Goal: Information Seeking & Learning: Learn about a topic

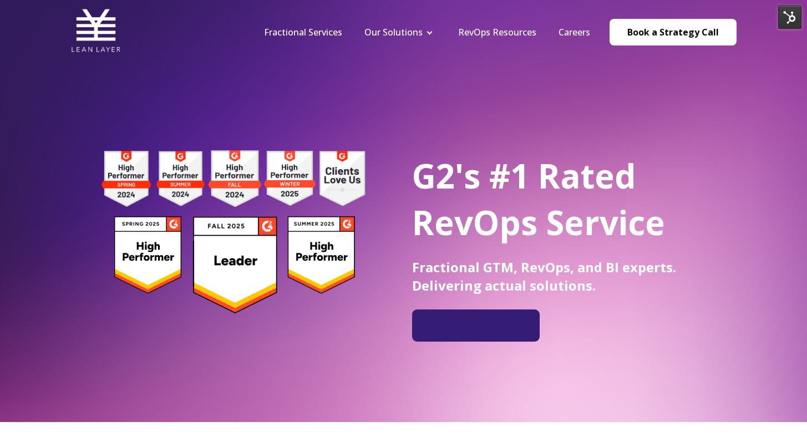
click at [558, 34] on li "Careers" at bounding box center [575, 32] width 54 height 12
click at [515, 32] on link "RevOps Resources" at bounding box center [497, 32] width 78 height 12
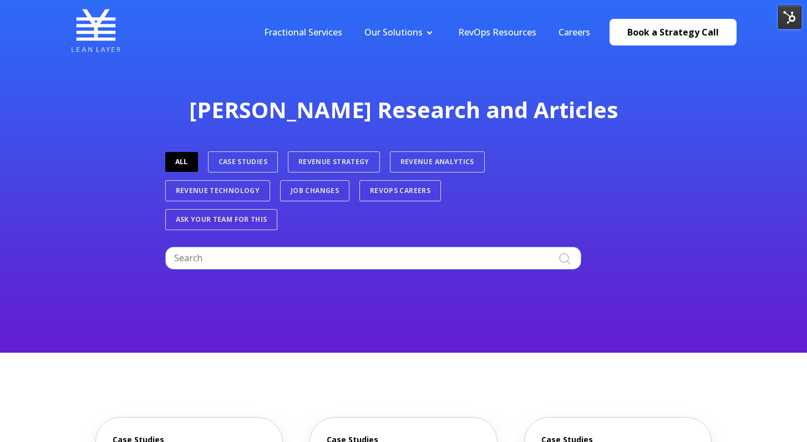
click at [290, 251] on input "Search" at bounding box center [373, 258] width 416 height 22
click at [270, 163] on link "Case Studies" at bounding box center [243, 161] width 70 height 21
click at [324, 45] on nav "Fractional Services Our Solutions Revenue Tech Revenue Analytics Revenue Strate…" at bounding box center [495, 32] width 484 height 53
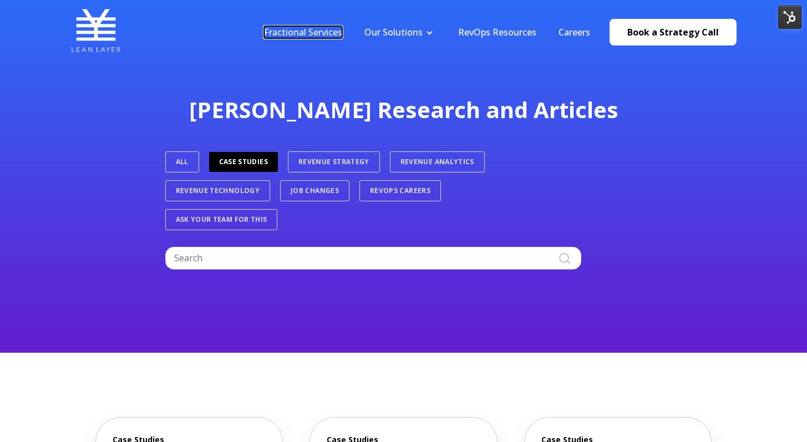
click at [326, 33] on link "Fractional Services" at bounding box center [303, 32] width 78 height 12
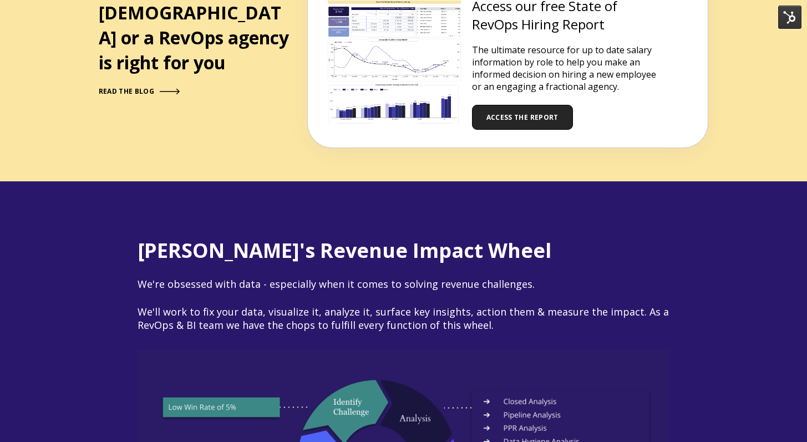
scroll to position [1052, 0]
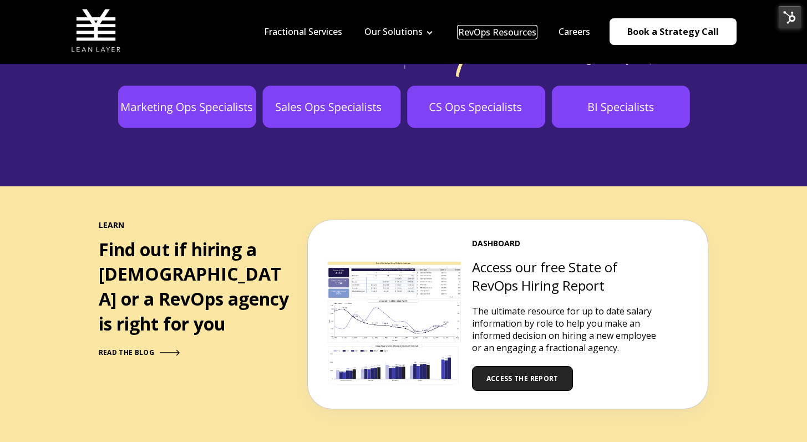
click at [488, 28] on link "RevOps Resources" at bounding box center [497, 32] width 78 height 12
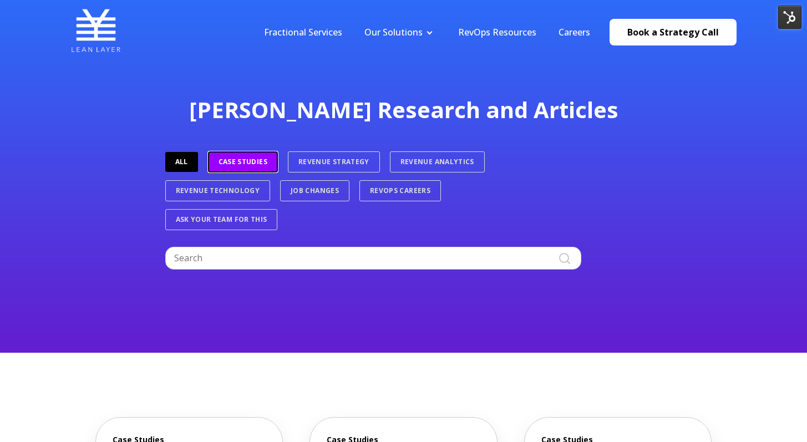
click at [228, 169] on link "Case Studies" at bounding box center [243, 161] width 70 height 21
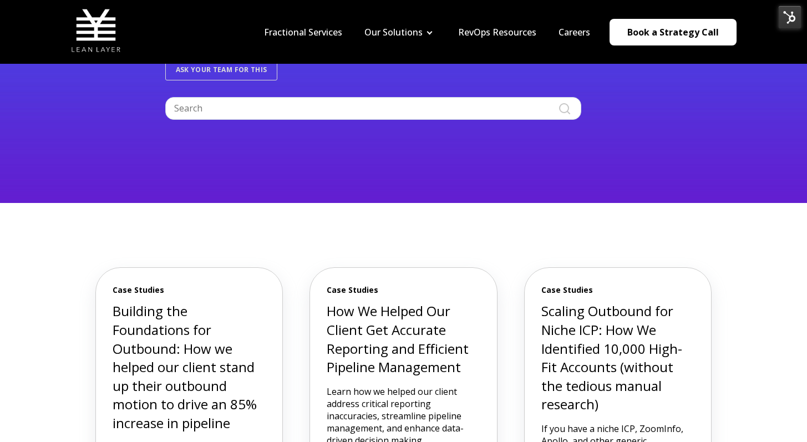
scroll to position [65, 0]
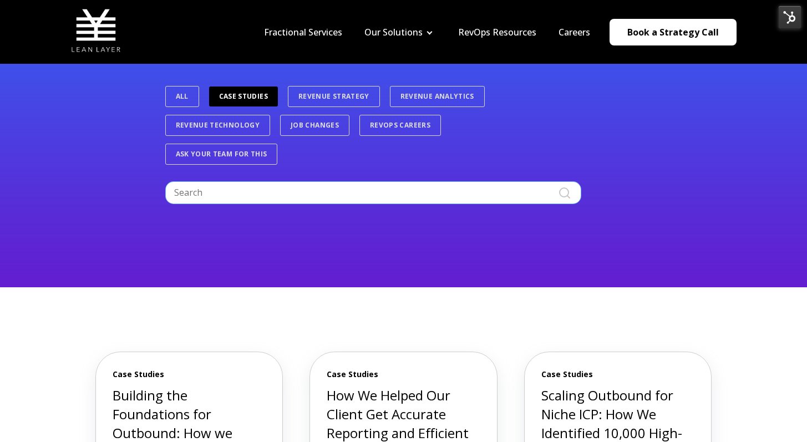
click at [306, 187] on input "Search" at bounding box center [373, 192] width 416 height 22
type input "niche"
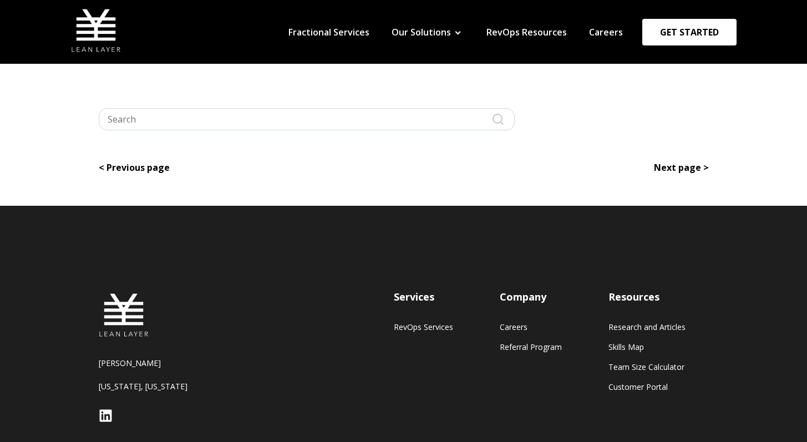
type input "niche"
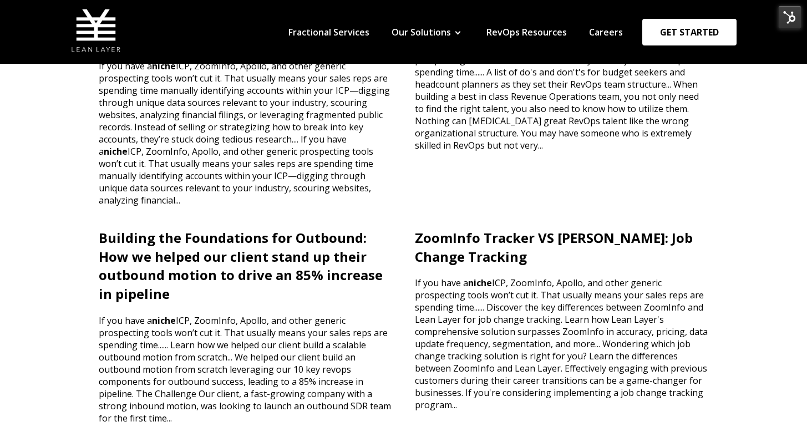
scroll to position [164, 0]
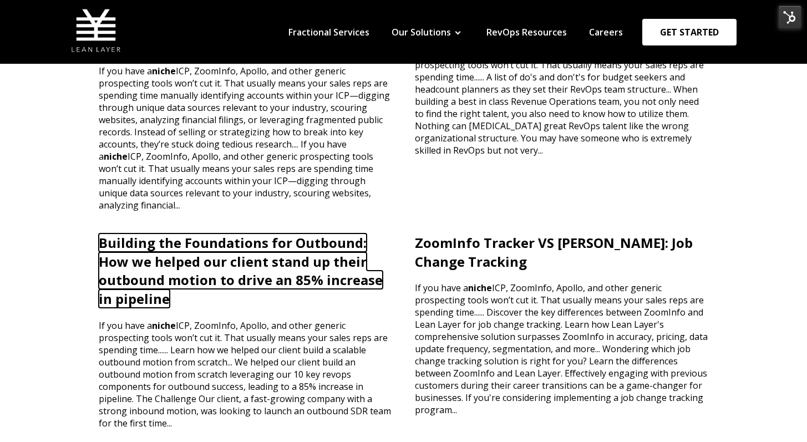
click at [265, 245] on link "Building the Foundations for Outbound: How we helped our client stand up their …" at bounding box center [241, 271] width 284 height 74
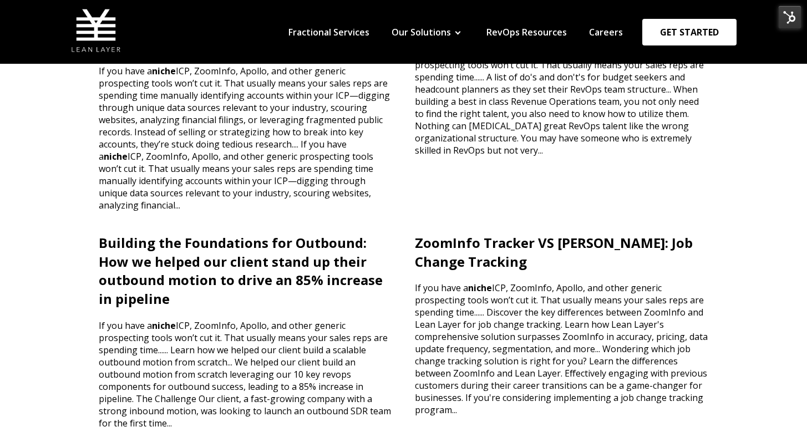
click at [214, 155] on p "If you have a niche ICP, ZoomInfo, Apollo, and other generic prospecting tools …" at bounding box center [246, 133] width 294 height 158
click at [220, 53] on link "Scaling Outbound for Niche ICP: How We Identified 10,000 High-Fit Accounts (wit…" at bounding box center [230, 25] width 263 height 55
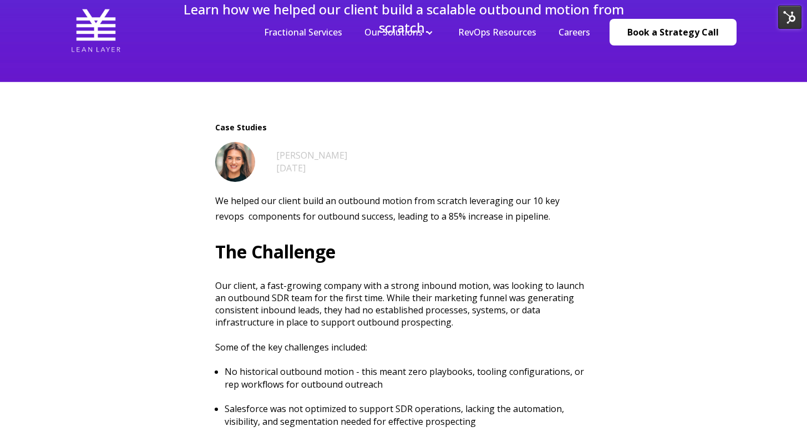
scroll to position [374, 0]
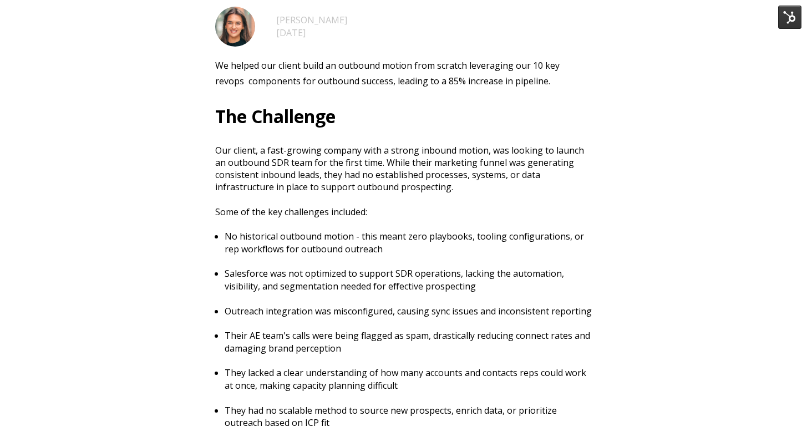
click at [443, 206] on p "Some of the key challenges included:" at bounding box center [403, 212] width 377 height 12
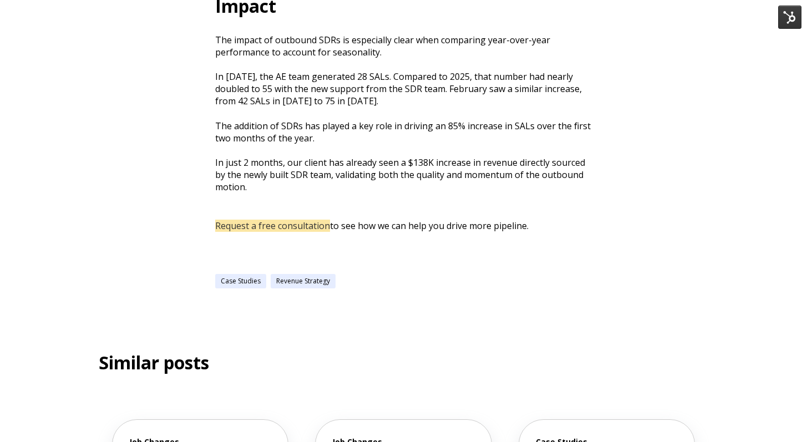
scroll to position [2133, 0]
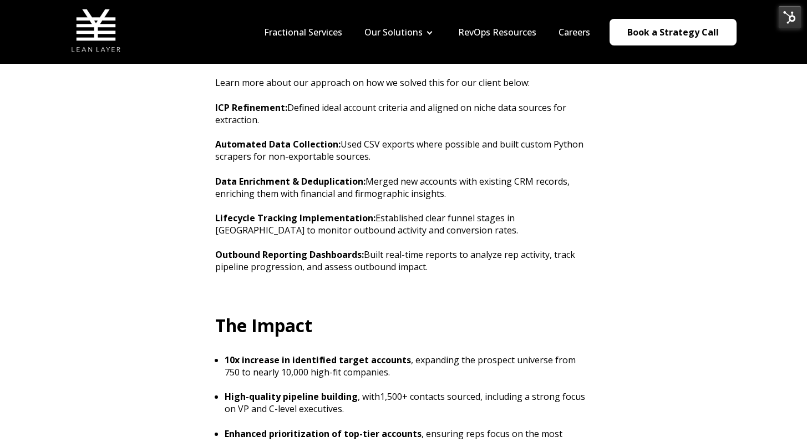
scroll to position [1003, 0]
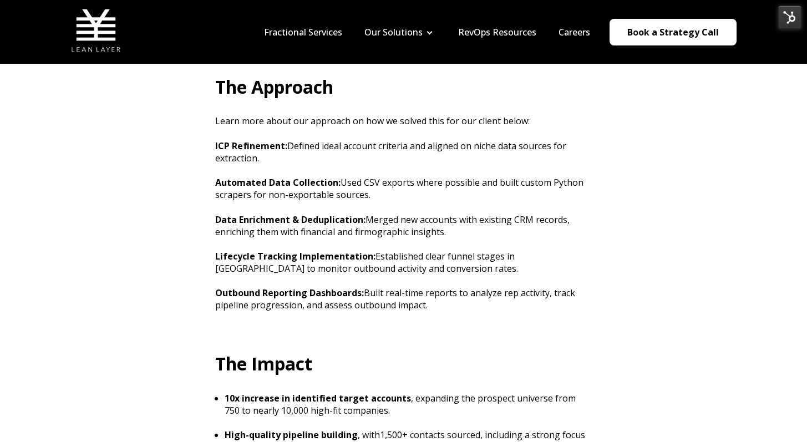
click at [476, 127] on p "Learn more about our approach on how we solved this for our client below:" at bounding box center [403, 121] width 377 height 12
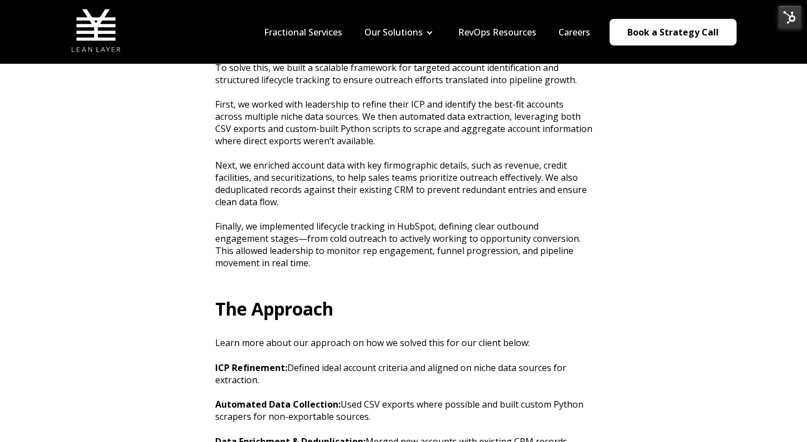
scroll to position [761, 0]
